Goal: Transaction & Acquisition: Purchase product/service

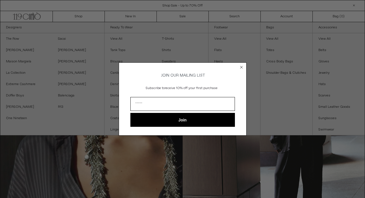
click at [240, 68] on circle "Close dialog" at bounding box center [241, 67] width 5 height 5
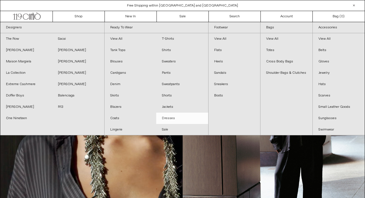
click at [168, 118] on link "Dresses" at bounding box center [182, 118] width 52 height 11
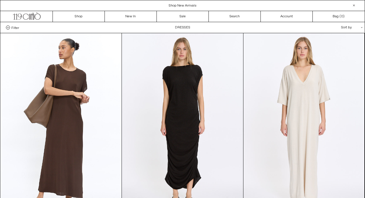
click at [16, 26] on span "Filter" at bounding box center [15, 28] width 8 height 4
click at [0, 0] on select "**********" at bounding box center [0, 0] width 0 height 0
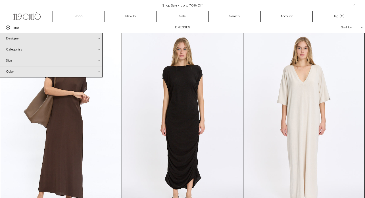
click at [23, 61] on div "Size .cls-1{fill:#231f20}" at bounding box center [51, 60] width 102 height 11
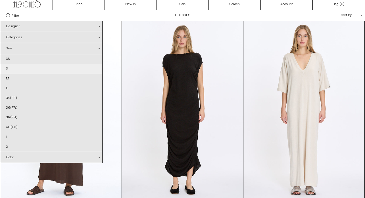
scroll to position [13, 0]
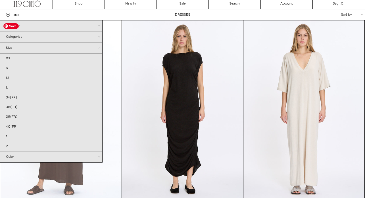
click at [115, 59] on at bounding box center [61, 111] width 121 height 182
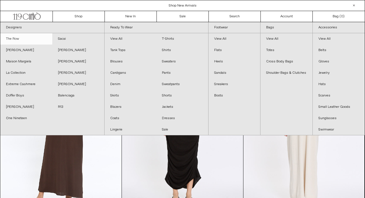
click at [12, 40] on link "The Row" at bounding box center [26, 38] width 52 height 11
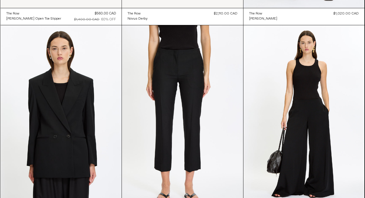
scroll to position [6150, 0]
